Goal: Navigation & Orientation: Find specific page/section

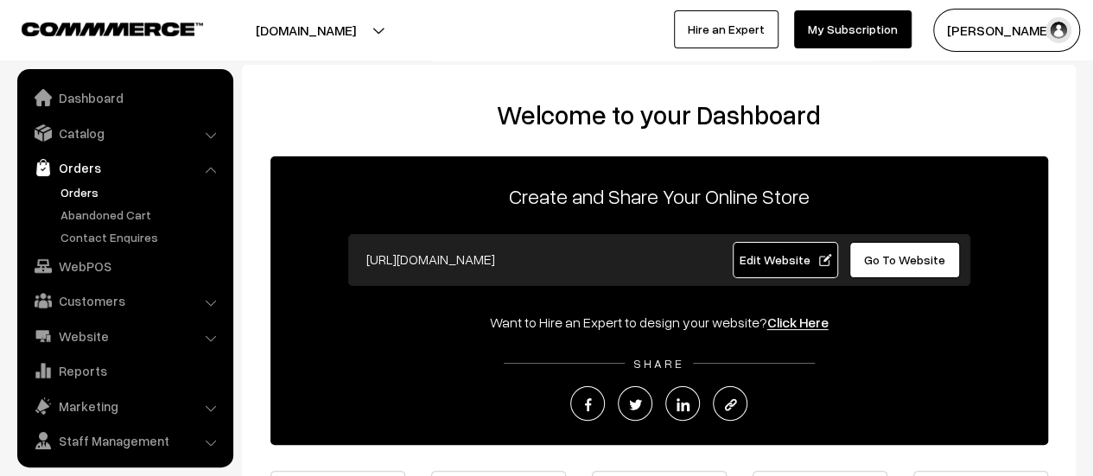
click at [74, 190] on link "Orders" at bounding box center [141, 192] width 171 height 18
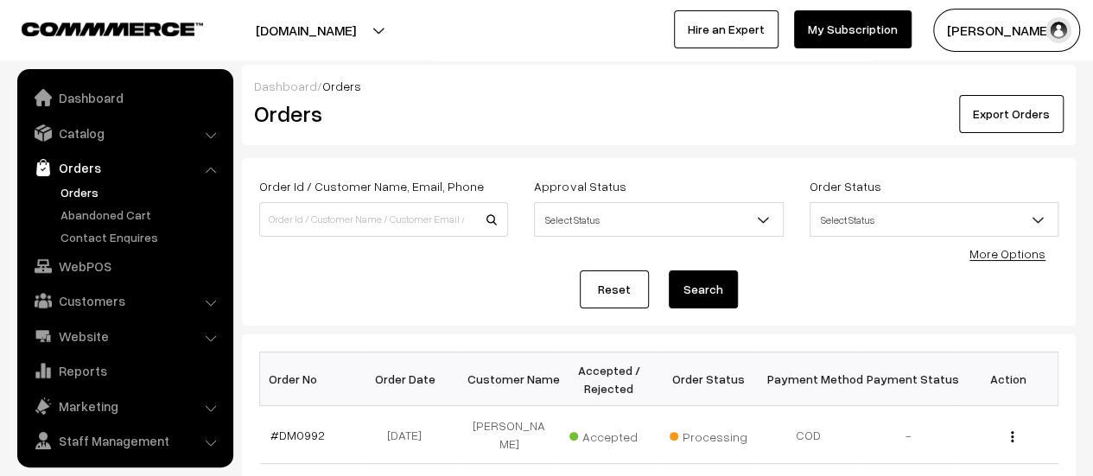
scroll to position [40, 0]
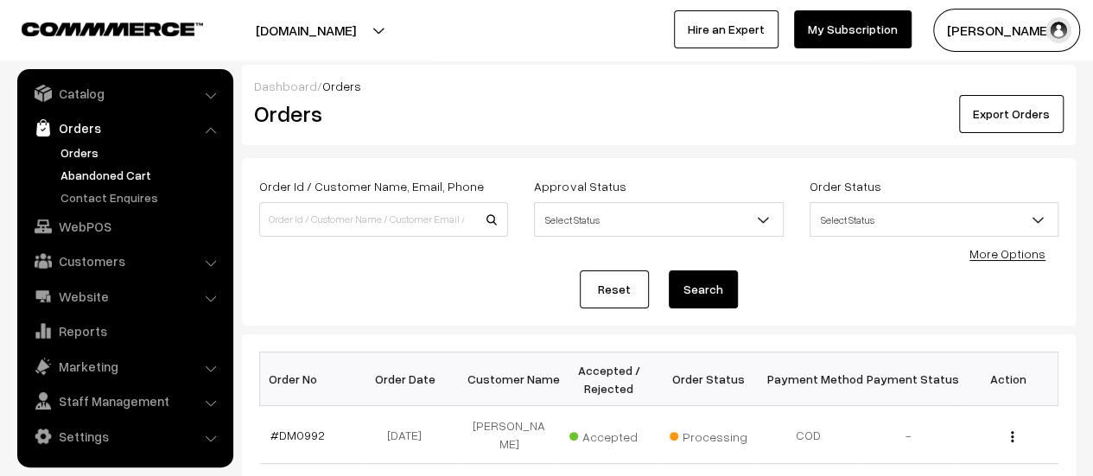
click at [102, 174] on link "Abandoned Cart" at bounding box center [141, 175] width 171 height 18
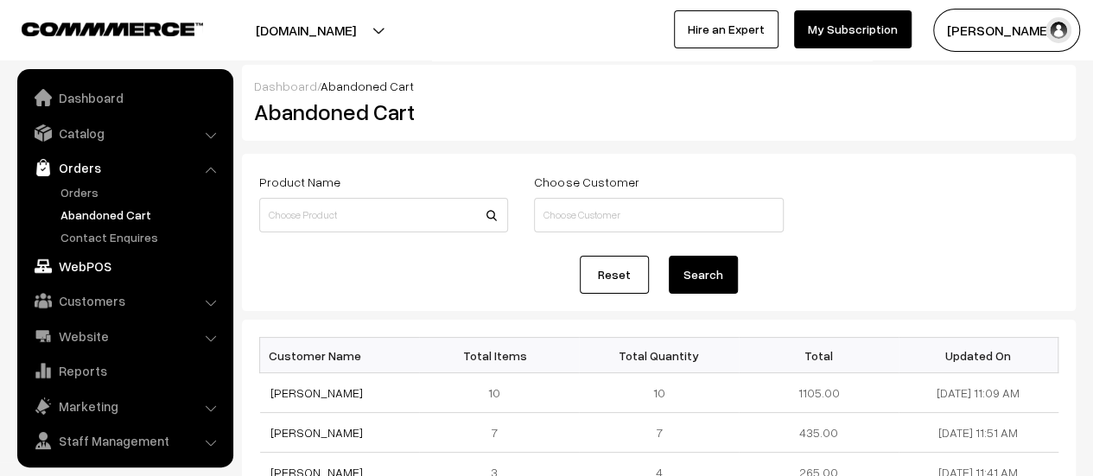
scroll to position [40, 0]
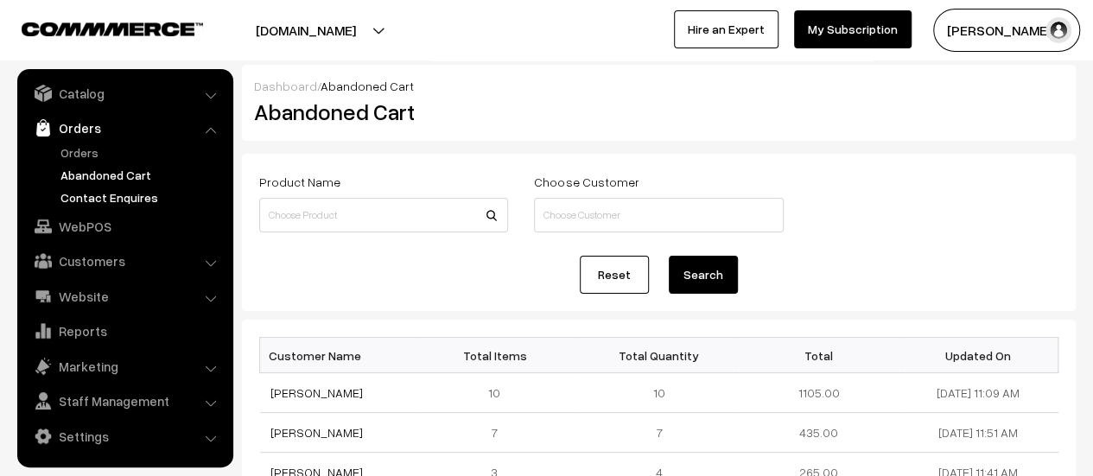
click at [104, 195] on link "Contact Enquires" at bounding box center [141, 197] width 171 height 18
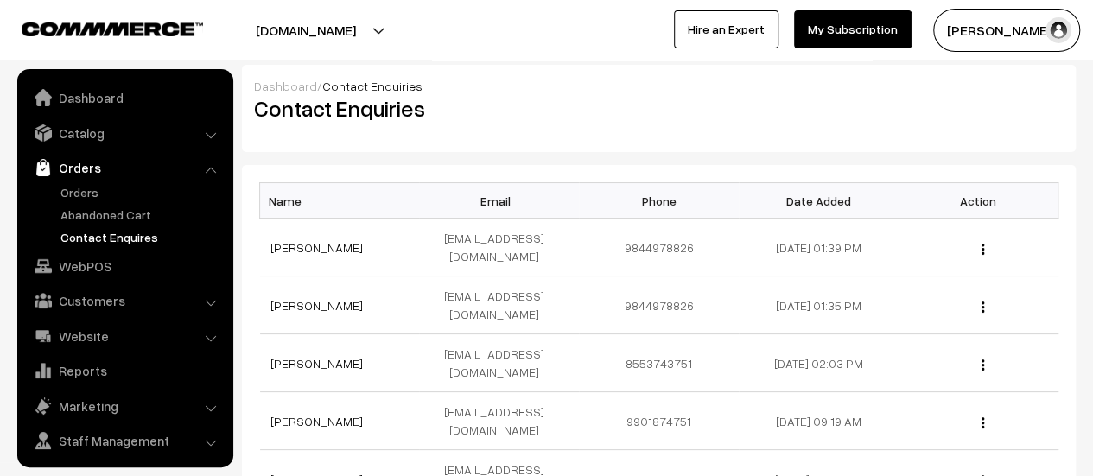
scroll to position [40, 0]
